Goal: Task Accomplishment & Management: Use online tool/utility

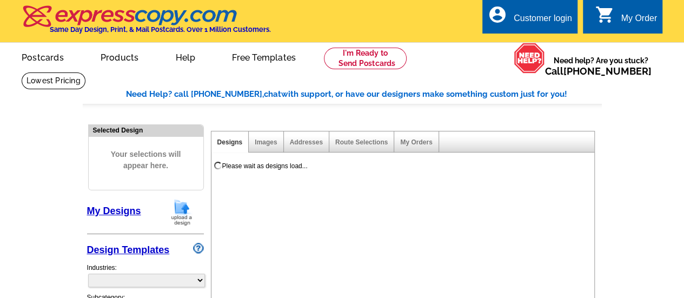
select select "785"
click at [522, 24] on div "Customer login" at bounding box center [543, 21] width 58 height 15
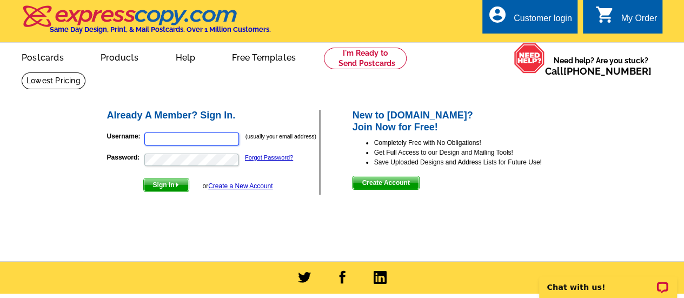
click at [228, 142] on input "Username:" at bounding box center [191, 139] width 95 height 13
type input "[EMAIL_ADDRESS][DOMAIN_NAME]"
click at [143, 178] on button "Sign In" at bounding box center [166, 185] width 46 height 14
